Goal: Task Accomplishment & Management: Complete application form

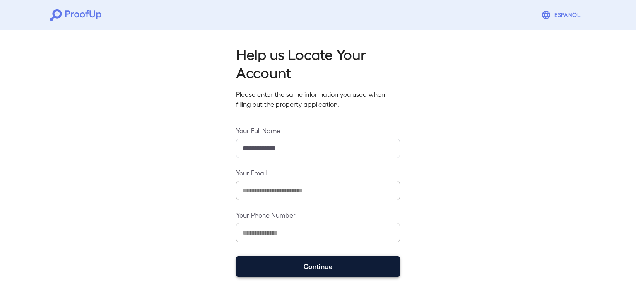
click at [340, 270] on button "Continue" at bounding box center [318, 267] width 164 height 22
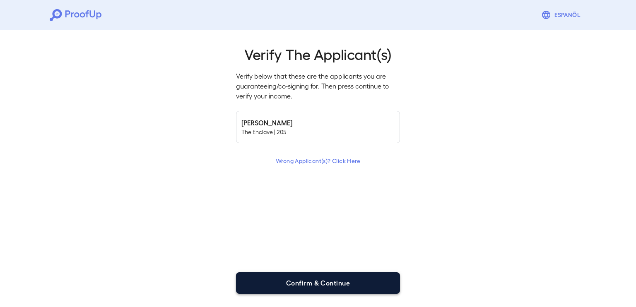
click at [309, 276] on button "Confirm & Continue" at bounding box center [318, 284] width 164 height 22
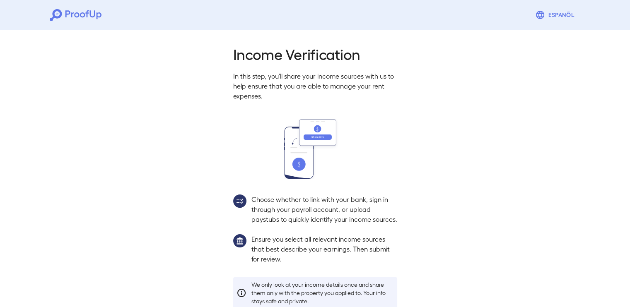
scroll to position [56, 0]
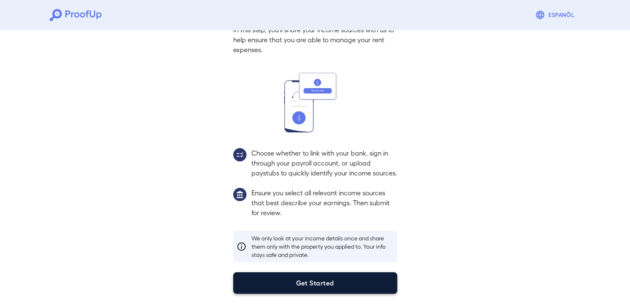
click at [318, 287] on button "Get Started" at bounding box center [315, 284] width 164 height 22
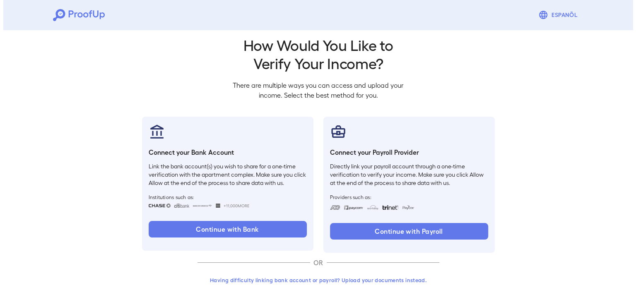
scroll to position [9, 0]
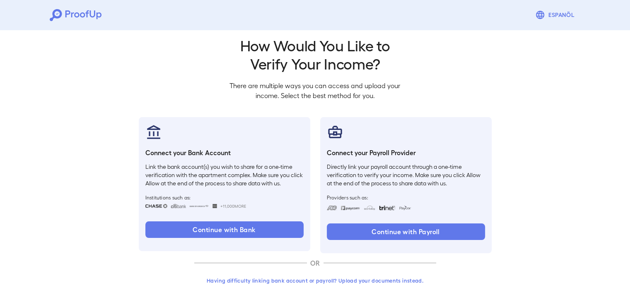
click at [294, 281] on button "Having difficulty linking bank account or payroll? Upload your documents instea…" at bounding box center [315, 280] width 242 height 15
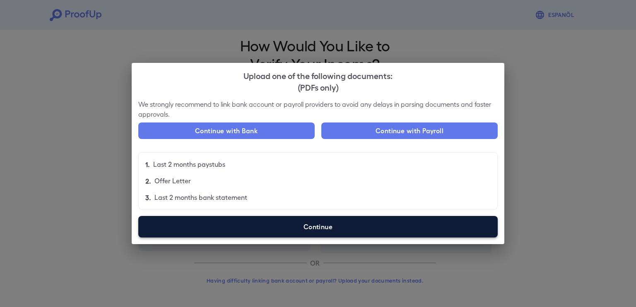
click at [310, 226] on label "Continue" at bounding box center [318, 227] width 360 height 22
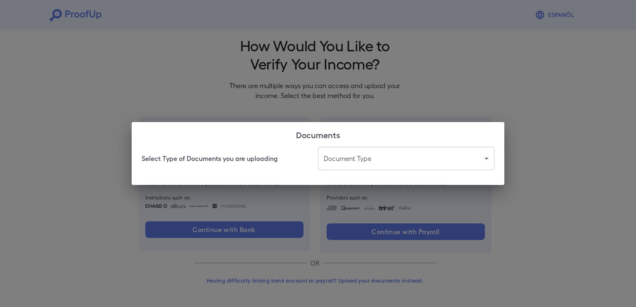
click at [379, 157] on body "Espanõl Go back How Would You Like to Verify Your Income? There are multiple wa…" at bounding box center [318, 149] width 636 height 316
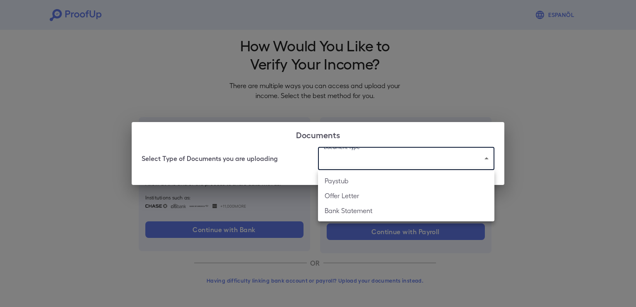
click at [355, 174] on li "Paystub" at bounding box center [406, 181] width 176 height 15
type input "*******"
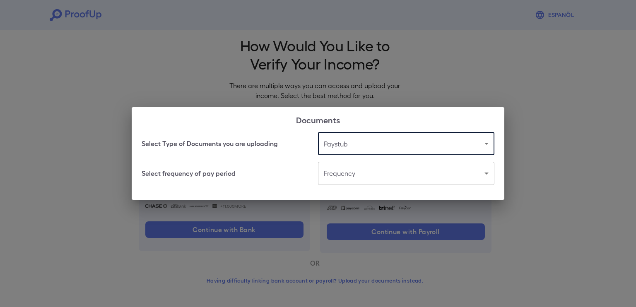
click at [379, 174] on body "Espanõl Go back How Would You Like to Verify Your Income? There are multiple wa…" at bounding box center [318, 149] width 636 height 316
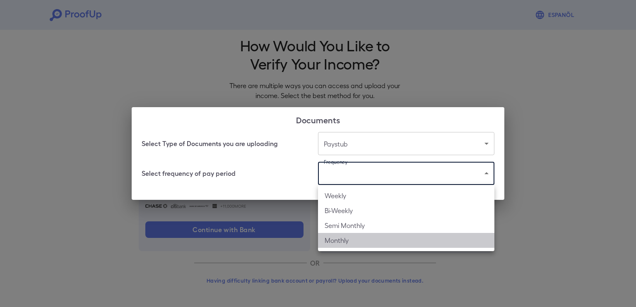
click at [350, 237] on li "Monthly" at bounding box center [406, 240] width 176 height 15
type input "*******"
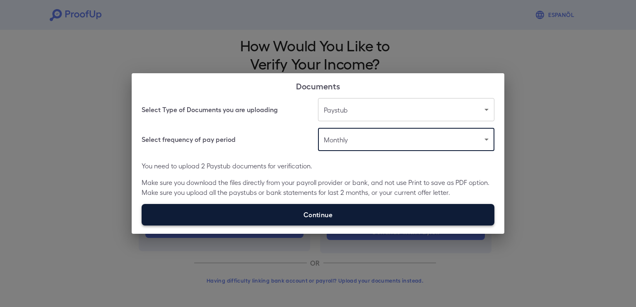
click at [360, 220] on label "Continue" at bounding box center [318, 215] width 353 height 22
click at [142, 225] on input "Continue" at bounding box center [142, 225] width 0 height 0
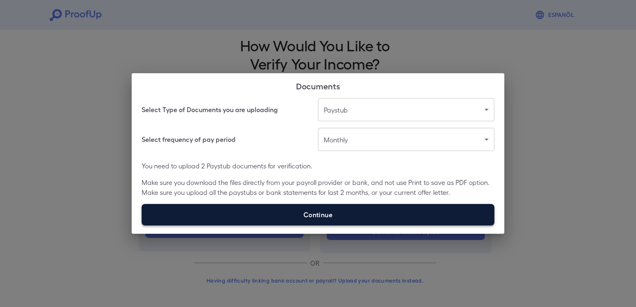
type input "**********"
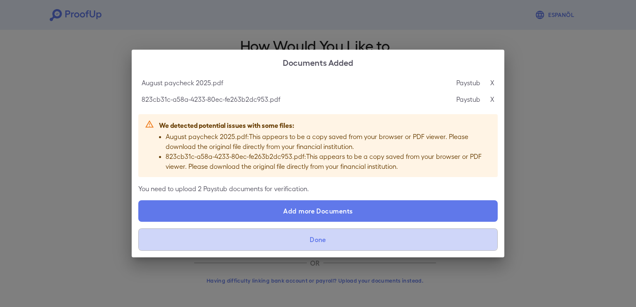
click at [313, 242] on button "Done" at bounding box center [318, 240] width 360 height 22
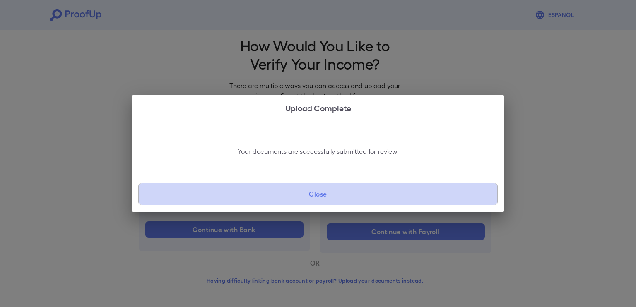
click at [309, 204] on button "Close" at bounding box center [318, 194] width 360 height 22
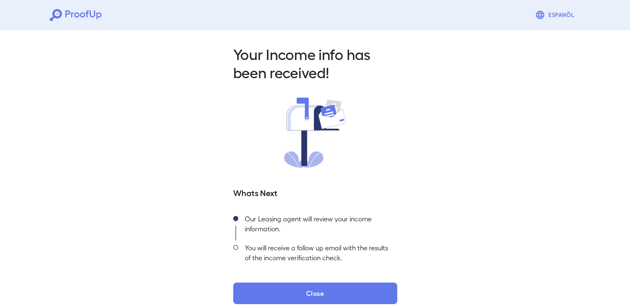
scroll to position [10, 0]
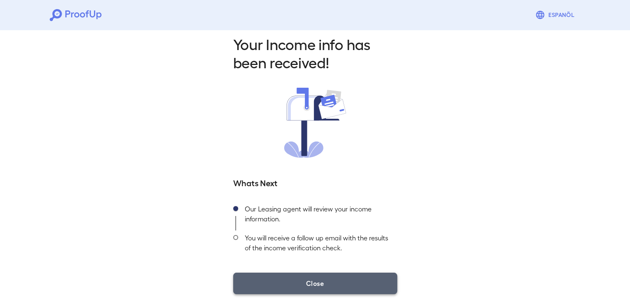
click at [320, 287] on button "Close" at bounding box center [315, 284] width 164 height 22
